Goal: Information Seeking & Learning: Learn about a topic

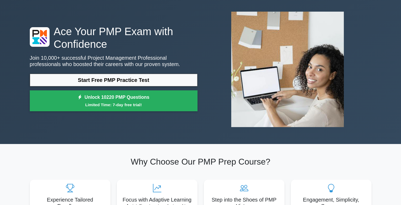
scroll to position [21, 0]
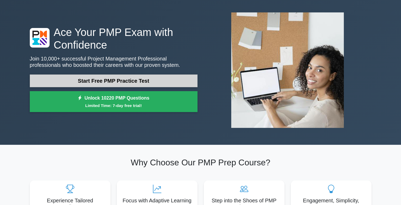
click at [184, 82] on link "Start Free PMP Practice Test" at bounding box center [114, 80] width 168 height 13
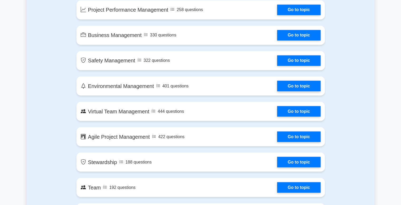
scroll to position [918, 0]
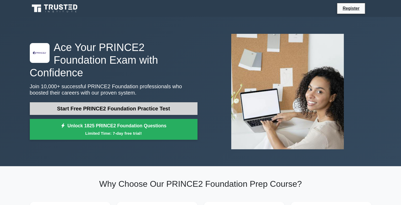
click at [187, 102] on link "Start Free PRINCE2 Foundation Practice Test" at bounding box center [114, 108] width 168 height 13
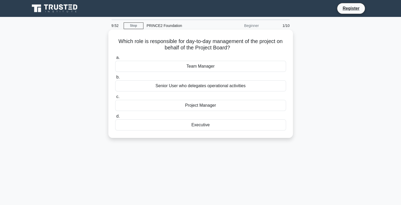
click at [251, 109] on div "Project Manager" at bounding box center [200, 105] width 171 height 11
click at [115, 98] on input "c. Project Manager" at bounding box center [115, 96] width 0 height 3
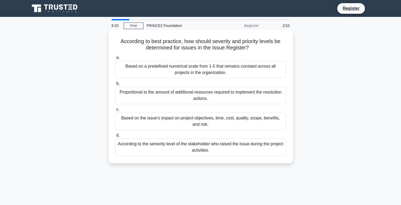
click at [254, 124] on div "Based on the issue's impact on project objectives, time, cost, quality, scope, …" at bounding box center [200, 120] width 171 height 17
click at [115, 111] on input "c. Based on the issue's impact on project objectives, time, cost, quality, scop…" at bounding box center [115, 109] width 0 height 3
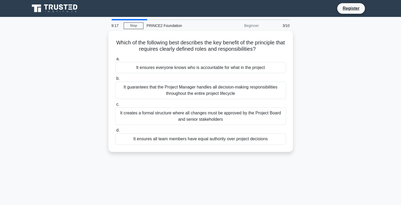
click at [20, 16] on nav "Register" at bounding box center [200, 8] width 401 height 17
